Goal: Find contact information: Find contact information

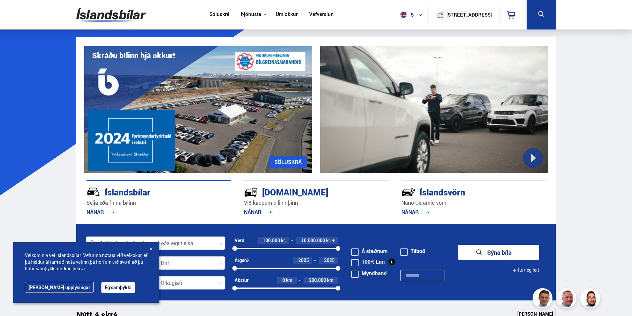
scroll to position [33, 0]
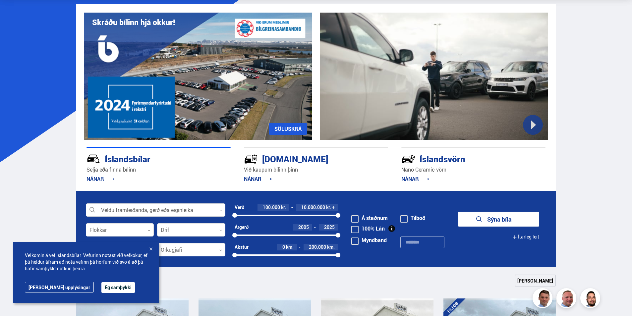
click at [150, 248] on div at bounding box center [151, 249] width 7 height 7
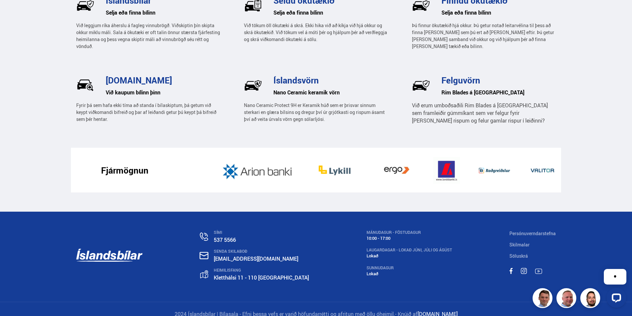
scroll to position [1016, 0]
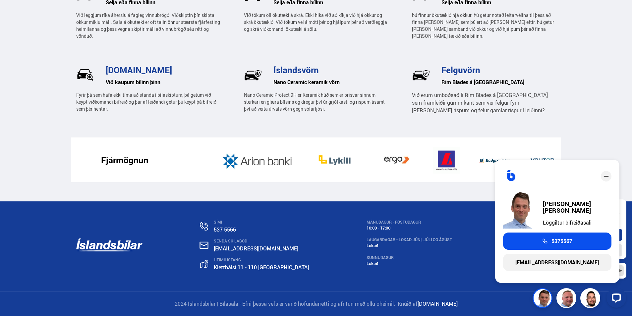
click at [593, 304] on div at bounding box center [588, 298] width 76 height 20
click at [609, 175] on icon "close" at bounding box center [606, 176] width 8 height 8
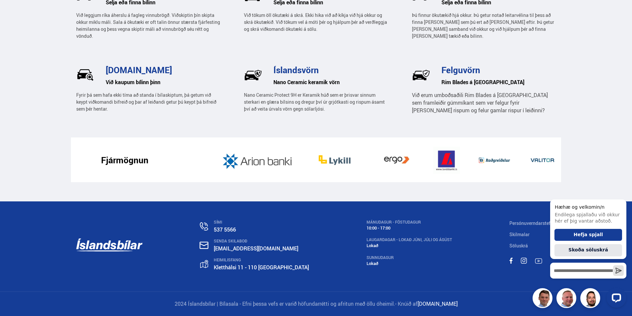
click at [592, 297] on div at bounding box center [588, 298] width 76 height 20
click at [620, 195] on icon "Hide greeting" at bounding box center [623, 194] width 8 height 8
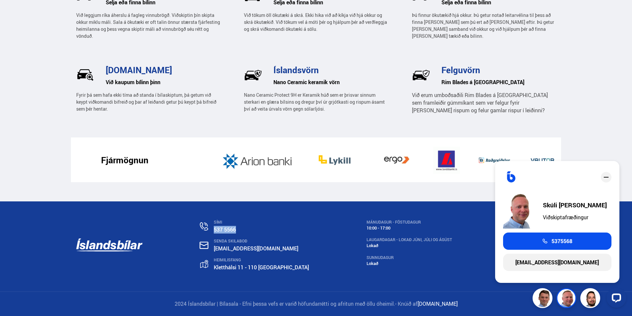
drag, startPoint x: 249, startPoint y: 229, endPoint x: 224, endPoint y: 233, distance: 25.0
click at [224, 233] on p "537 5566" at bounding box center [261, 230] width 95 height 8
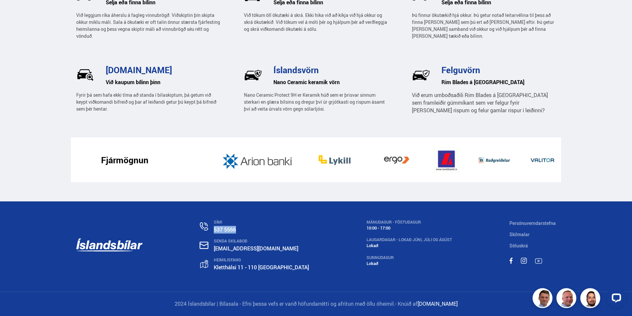
drag, startPoint x: 224, startPoint y: 233, endPoint x: 279, endPoint y: 233, distance: 55.0
click at [279, 233] on p "537 5566" at bounding box center [261, 230] width 95 height 8
drag, startPoint x: 246, startPoint y: 230, endPoint x: 223, endPoint y: 231, distance: 23.6
click at [223, 231] on div "SÍMI 537 5566" at bounding box center [254, 227] width 109 height 14
copy link "537 5566"
